Goal: Navigation & Orientation: Find specific page/section

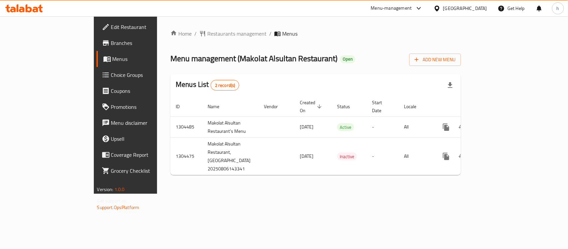
click at [471, 7] on div "[GEOGRAPHIC_DATA]" at bounding box center [465, 8] width 44 height 7
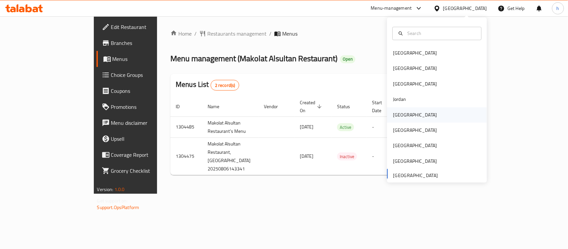
click at [403, 117] on div "[GEOGRAPHIC_DATA]" at bounding box center [415, 114] width 55 height 15
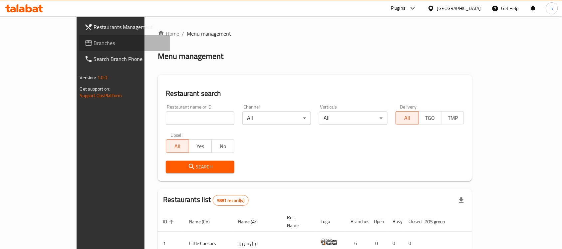
click at [94, 41] on span "Branches" at bounding box center [129, 43] width 71 height 8
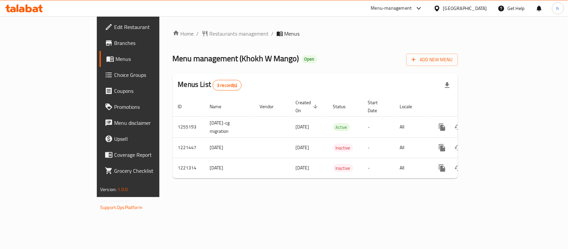
click at [313, 33] on ol "Home / Restaurants management / Menus" at bounding box center [315, 34] width 285 height 8
click at [317, 49] on div "Home / Restaurants management / Menus Menu management ( Khokh W Mango ) Open Ad…" at bounding box center [315, 107] width 285 height 154
click at [357, 57] on div "Menu management ( Khokh W Mango ) Open Add New Menu" at bounding box center [315, 58] width 285 height 15
click at [210, 32] on span "Restaurants management" at bounding box center [239, 34] width 59 height 8
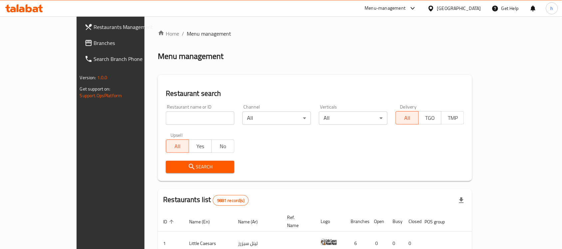
click at [94, 42] on span "Branches" at bounding box center [129, 43] width 71 height 8
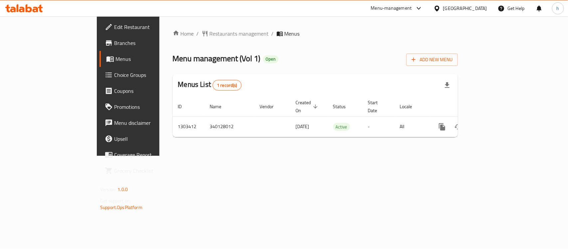
click at [476, 6] on div "[GEOGRAPHIC_DATA]" at bounding box center [465, 8] width 44 height 7
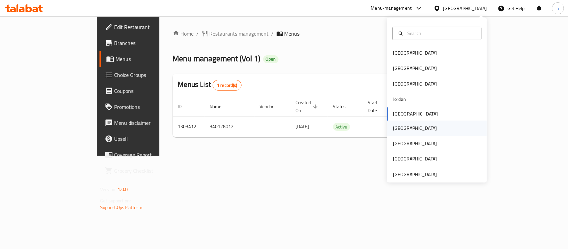
click at [395, 129] on div "[GEOGRAPHIC_DATA]" at bounding box center [415, 127] width 44 height 7
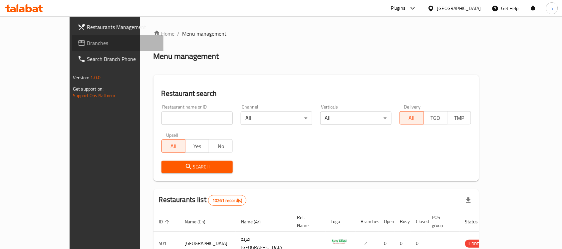
click at [87, 39] on span "Branches" at bounding box center [122, 43] width 71 height 8
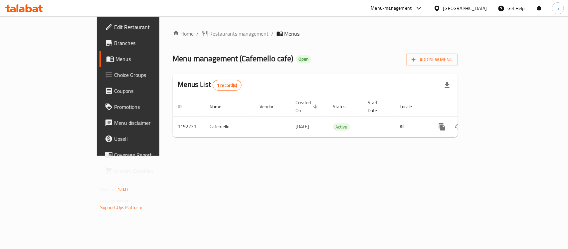
click at [479, 6] on div "[GEOGRAPHIC_DATA]" at bounding box center [465, 8] width 44 height 7
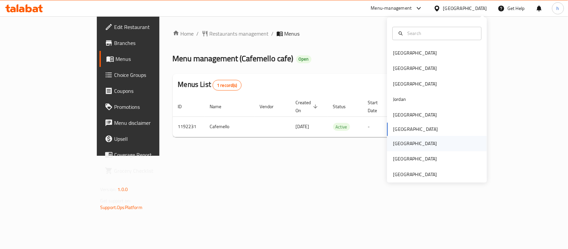
click at [395, 145] on div "[GEOGRAPHIC_DATA]" at bounding box center [415, 143] width 44 height 7
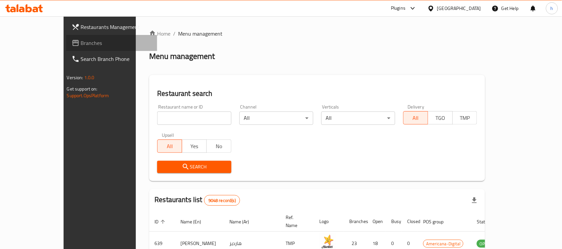
click at [66, 37] on link "Branches" at bounding box center [111, 43] width 91 height 16
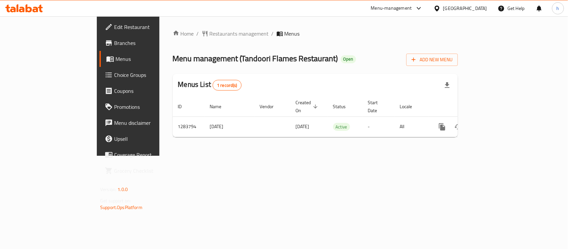
click at [255, 156] on div "Home / Restaurants management / Menus Menu management ( Tandoori Flames Restaur…" at bounding box center [315, 85] width 312 height 139
click at [478, 11] on div "[GEOGRAPHIC_DATA]" at bounding box center [465, 8] width 44 height 7
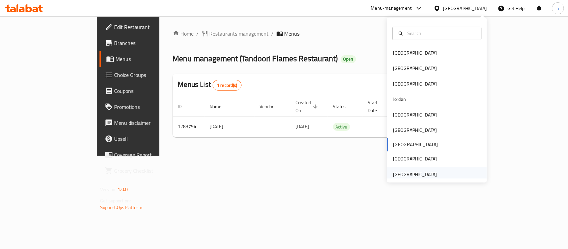
click at [412, 173] on div "[GEOGRAPHIC_DATA]" at bounding box center [415, 174] width 44 height 7
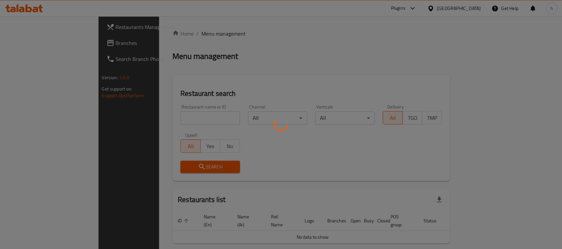
click at [29, 42] on div at bounding box center [281, 124] width 562 height 249
click at [29, 44] on div at bounding box center [281, 124] width 562 height 249
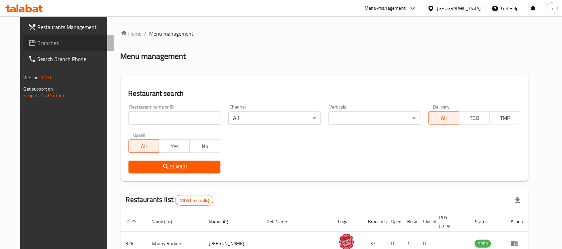
click at [38, 43] on span "Branches" at bounding box center [73, 43] width 71 height 8
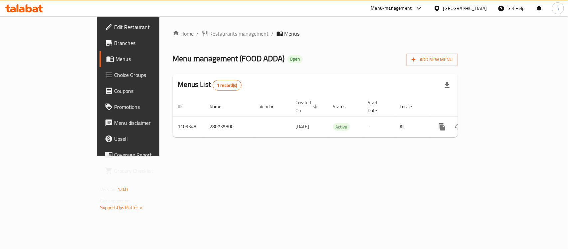
click at [472, 5] on div "[GEOGRAPHIC_DATA]" at bounding box center [465, 8] width 44 height 7
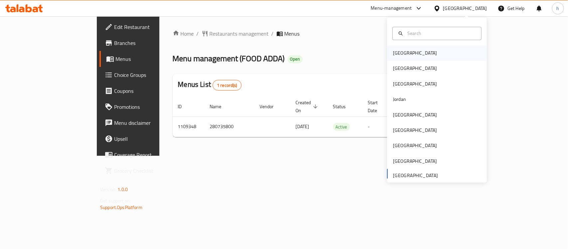
click at [412, 51] on div "[GEOGRAPHIC_DATA]" at bounding box center [437, 53] width 100 height 15
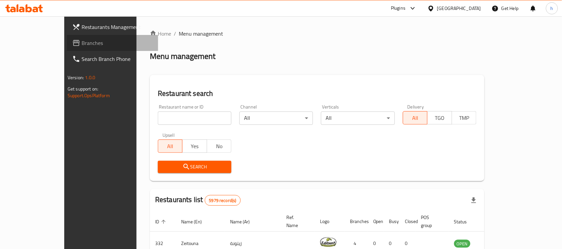
click at [81, 39] on span "Branches" at bounding box center [116, 43] width 71 height 8
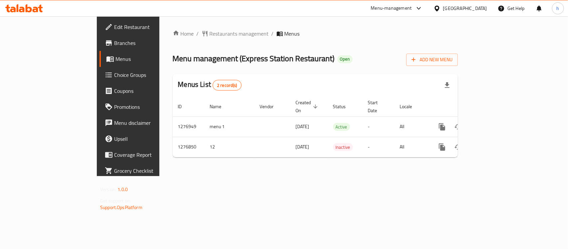
click at [382, 49] on div "Home / Restaurants management / Menus Menu management ( Express Station Restaur…" at bounding box center [315, 96] width 285 height 133
click at [475, 9] on div "[GEOGRAPHIC_DATA]" at bounding box center [465, 8] width 44 height 7
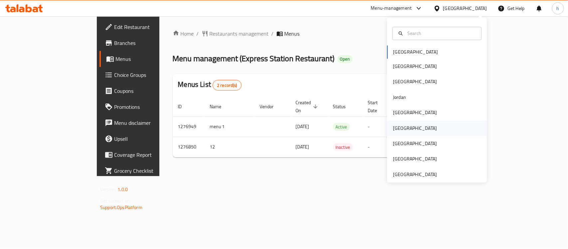
click at [413, 124] on div "[GEOGRAPHIC_DATA]" at bounding box center [437, 127] width 100 height 15
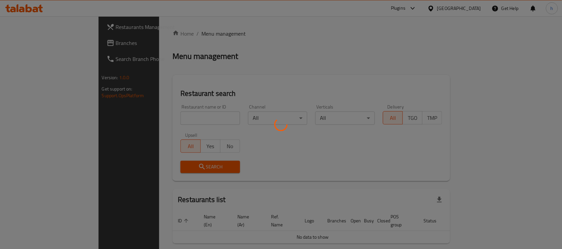
click at [27, 43] on div at bounding box center [281, 124] width 562 height 249
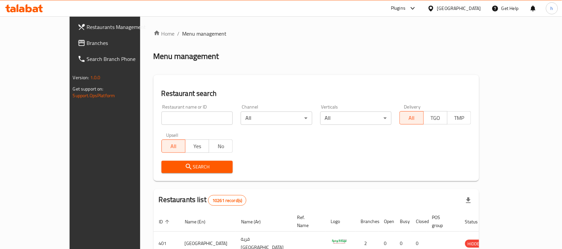
click at [87, 43] on span "Branches" at bounding box center [122, 43] width 71 height 8
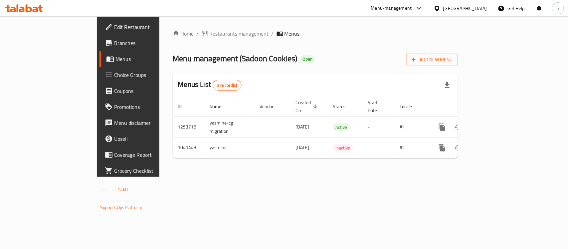
click at [268, 177] on div "Home / Restaurants management / Menus Menu management ( Sadoon Cookies ) Open A…" at bounding box center [315, 96] width 312 height 160
click at [478, 6] on div "[GEOGRAPHIC_DATA]" at bounding box center [465, 8] width 44 height 7
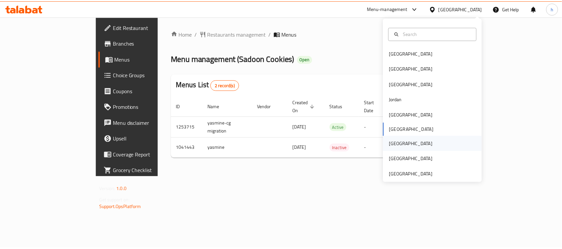
scroll to position [3, 0]
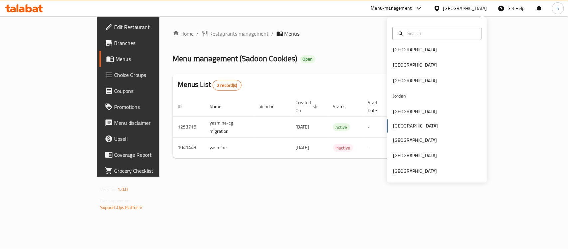
click at [402, 127] on div "Bahrain Egypt Iraq Jordan Kuwait Oman Qatar Saudi Arabia United Arab Emirates" at bounding box center [437, 110] width 100 height 137
click at [395, 125] on div "Bahrain Egypt Iraq Jordan Kuwait Oman Qatar Saudi Arabia United Arab Emirates" at bounding box center [437, 110] width 100 height 137
click at [210, 34] on span "Restaurants management" at bounding box center [239, 34] width 59 height 8
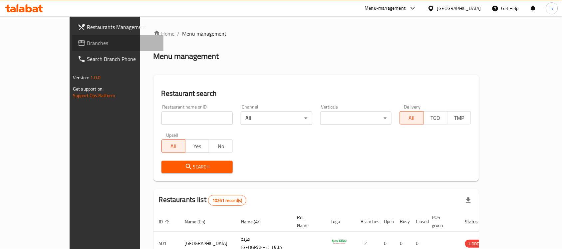
click at [87, 44] on span "Branches" at bounding box center [122, 43] width 71 height 8
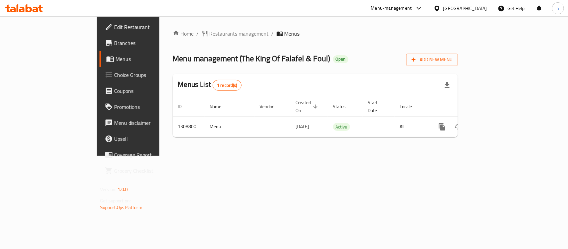
click at [482, 5] on div "Oman" at bounding box center [465, 8] width 44 height 7
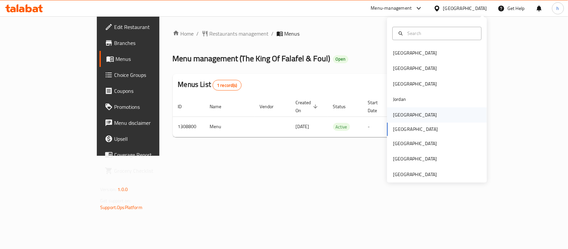
click at [402, 112] on div "[GEOGRAPHIC_DATA]" at bounding box center [415, 114] width 55 height 15
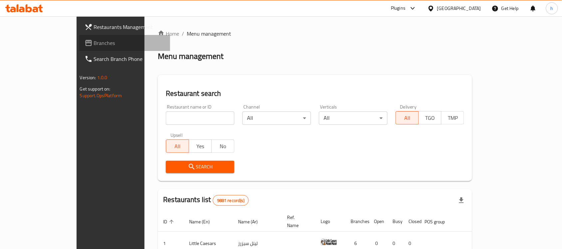
click at [94, 39] on span "Branches" at bounding box center [129, 43] width 71 height 8
